Goal: Information Seeking & Learning: Learn about a topic

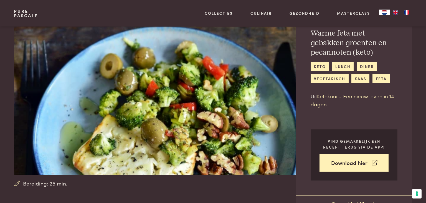
scroll to position [29, 0]
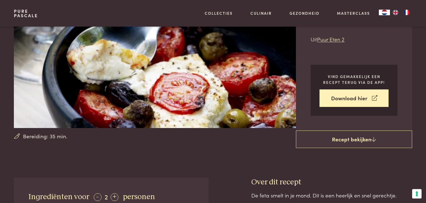
scroll to position [59, 0]
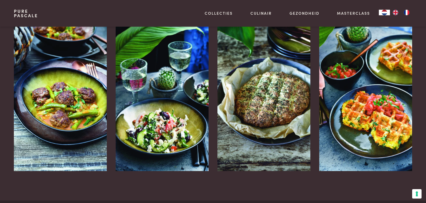
scroll to position [556, 0]
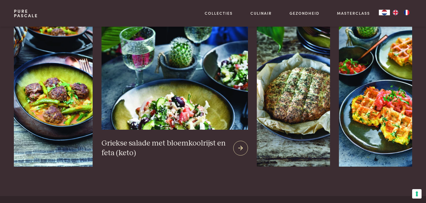
click at [187, 90] on img at bounding box center [175, 65] width 146 height 130
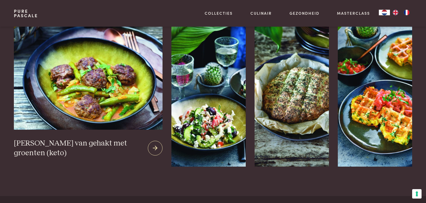
click at [48, 86] on img at bounding box center [88, 65] width 149 height 130
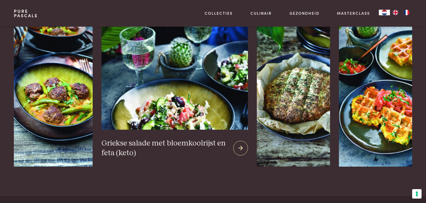
click at [171, 92] on img at bounding box center [175, 65] width 146 height 130
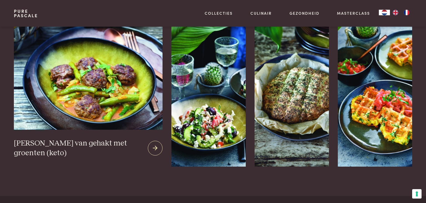
click at [63, 59] on img at bounding box center [88, 65] width 149 height 130
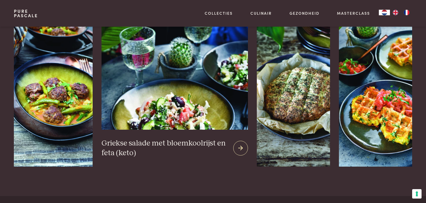
click at [151, 97] on img at bounding box center [175, 65] width 146 height 130
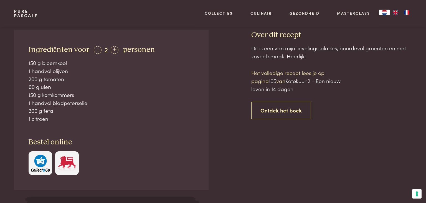
scroll to position [263, 0]
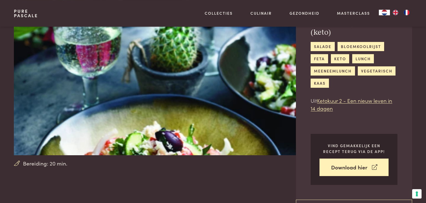
scroll to position [146, 0]
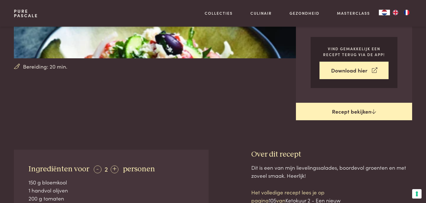
click at [369, 112] on link "Recept bekijken" at bounding box center [354, 112] width 116 height 18
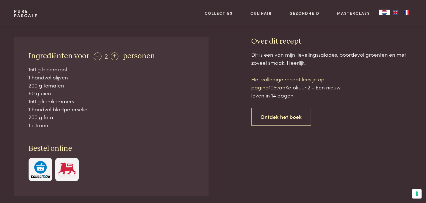
scroll to position [234, 0]
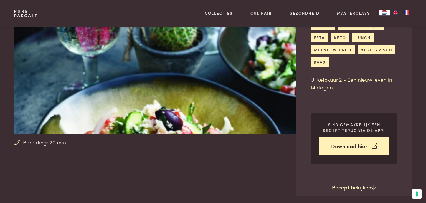
scroll to position [61, 0]
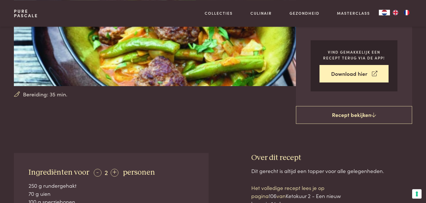
scroll to position [117, 0]
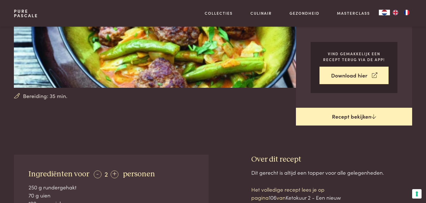
click at [320, 108] on link "Recept bekijken" at bounding box center [354, 117] width 116 height 18
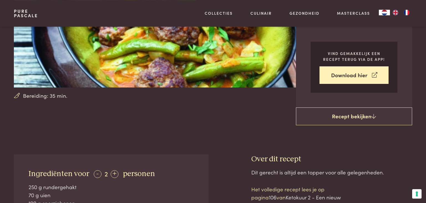
scroll to position [86, 0]
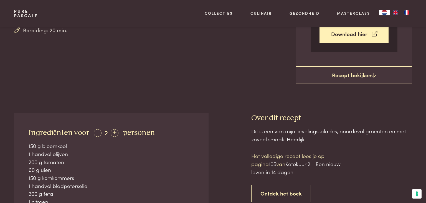
scroll to position [234, 0]
